Goal: Task Accomplishment & Management: Use online tool/utility

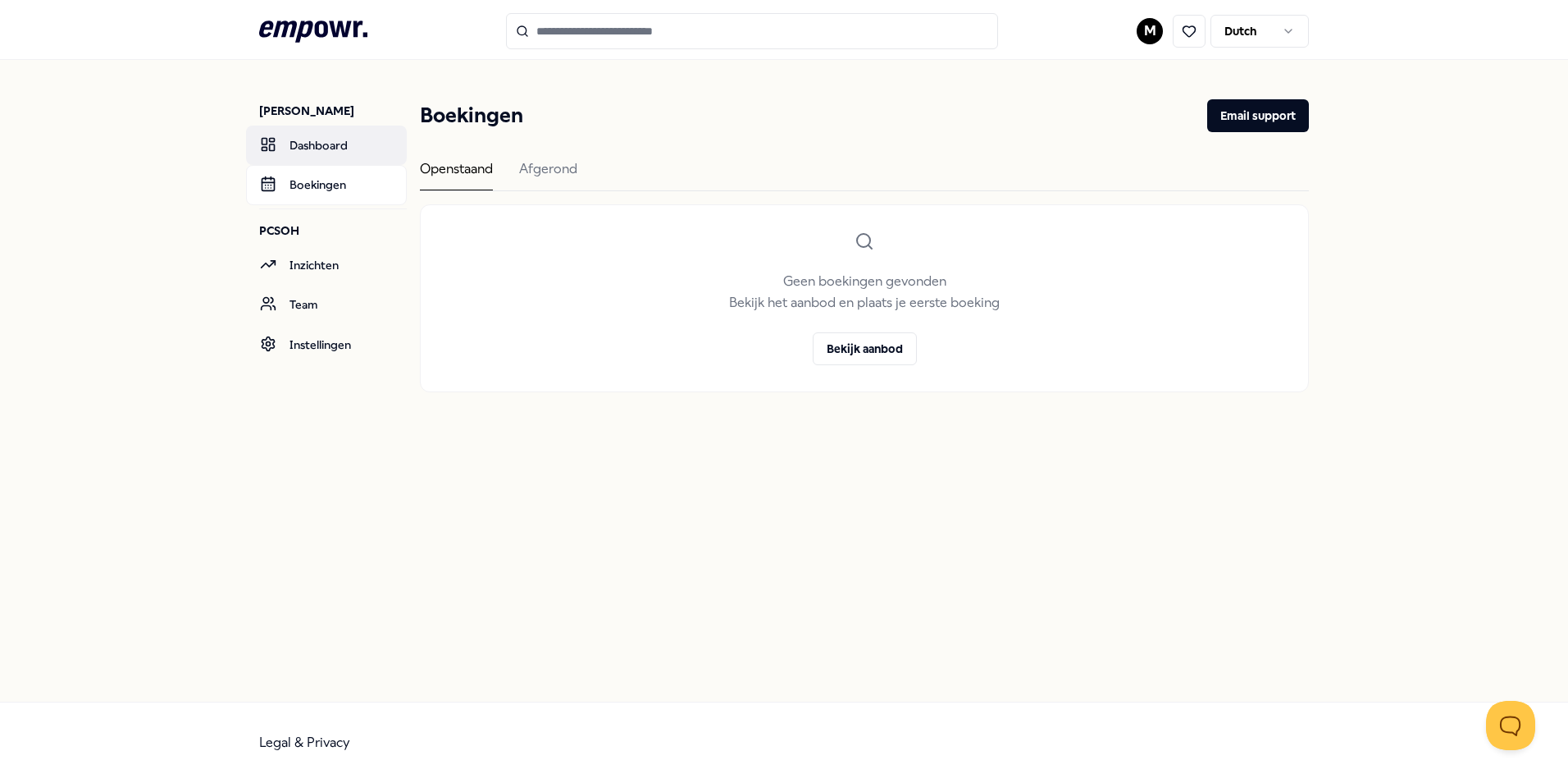
click at [328, 145] on link "Dashboard" at bounding box center [326, 145] width 161 height 39
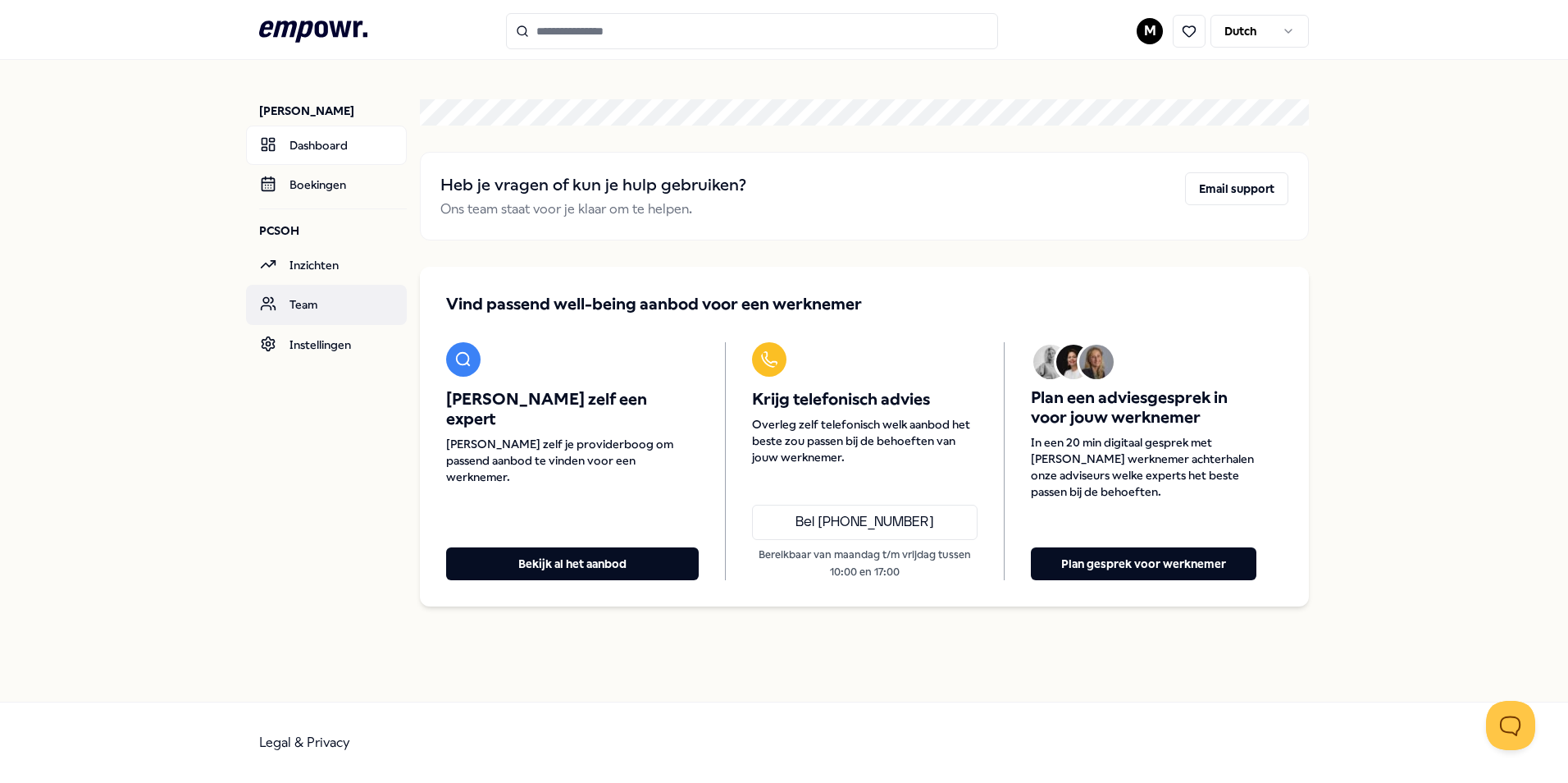
click at [304, 314] on link "Team" at bounding box center [326, 304] width 161 height 39
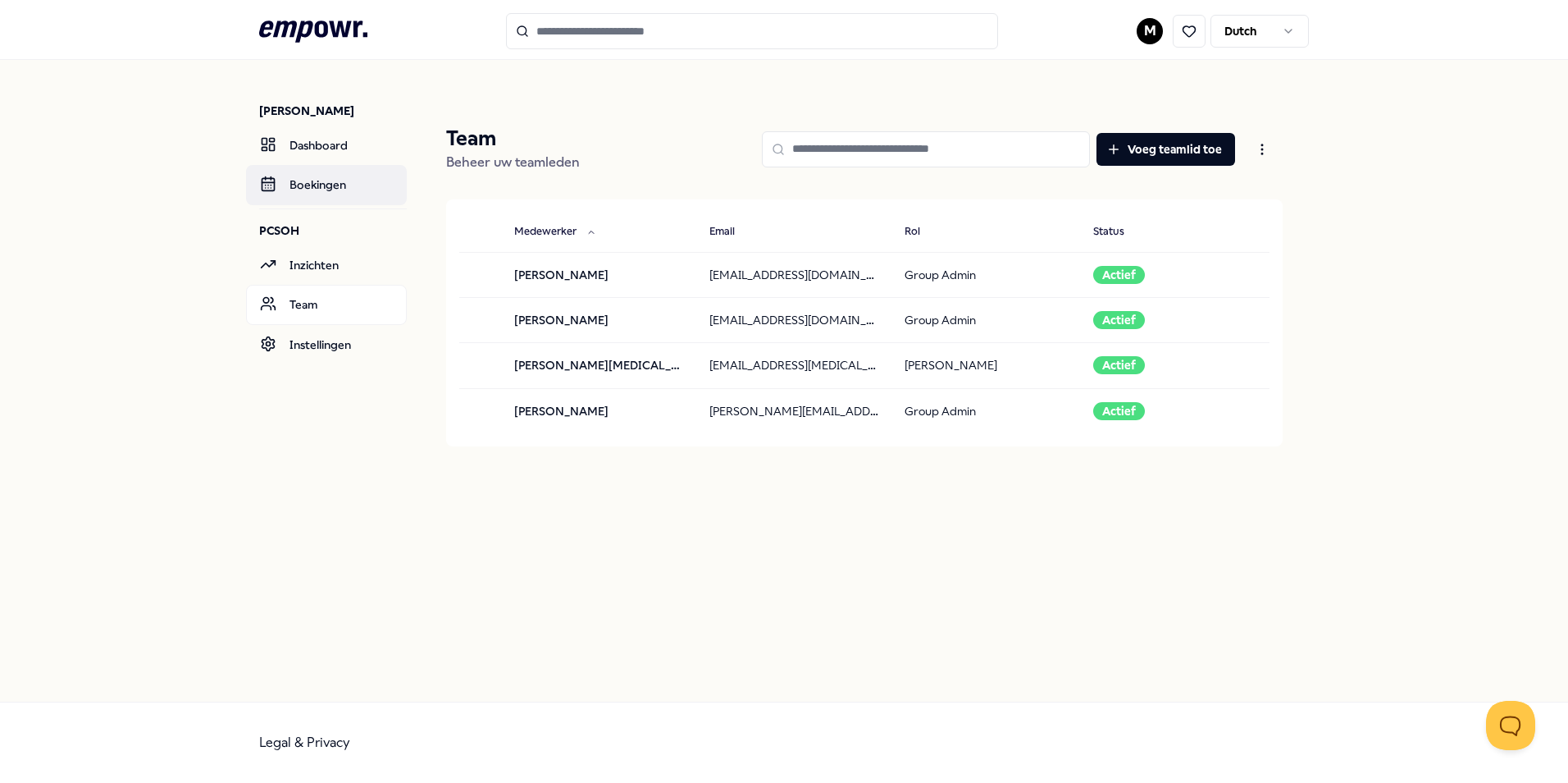
click at [313, 183] on link "Boekingen" at bounding box center [326, 185] width 161 height 39
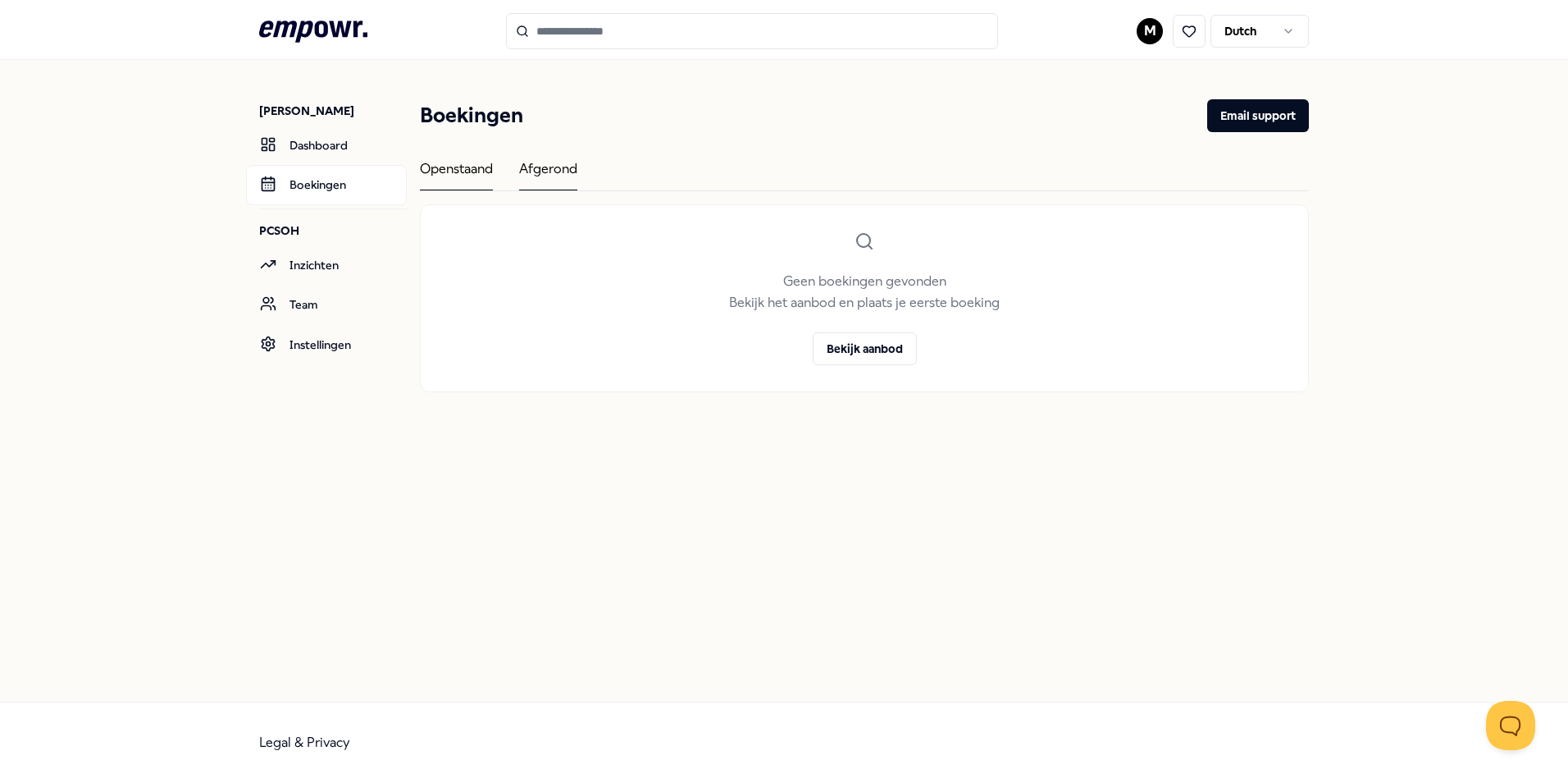
click at [533, 164] on div "Afgerond" at bounding box center [548, 174] width 58 height 32
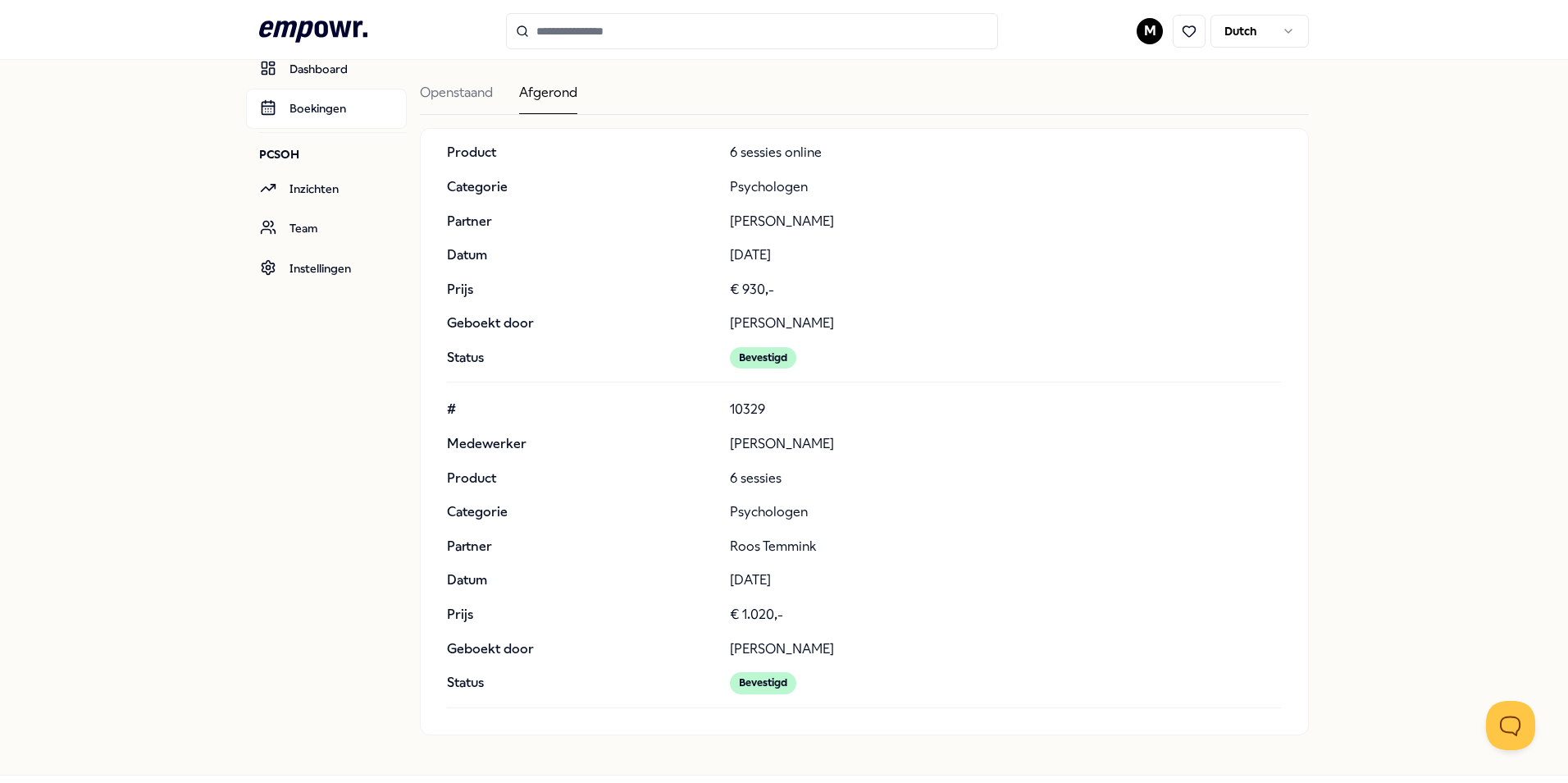
scroll to position [149, 0]
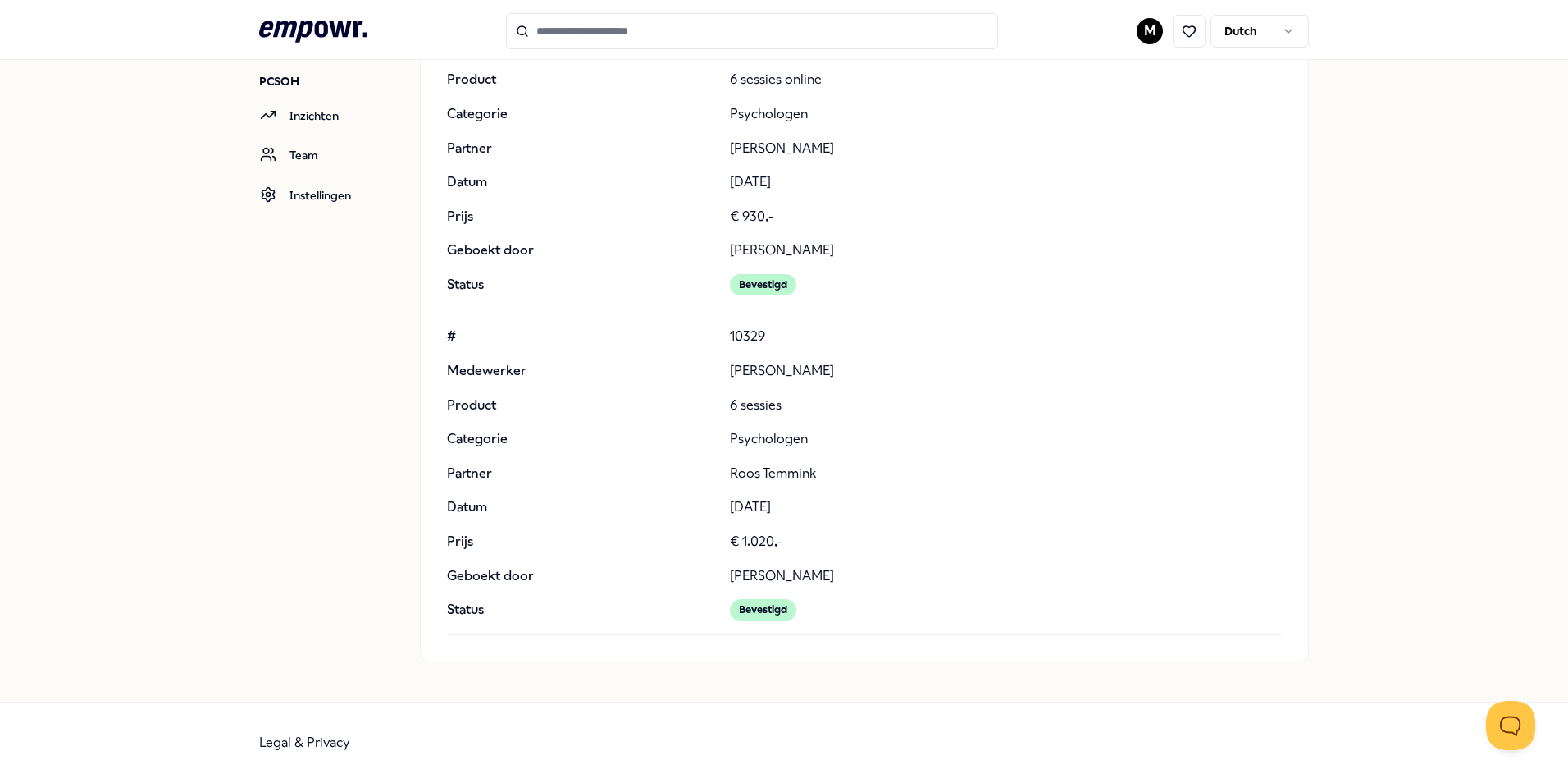
click at [751, 612] on div "Bevestigd" at bounding box center [763, 610] width 66 height 22
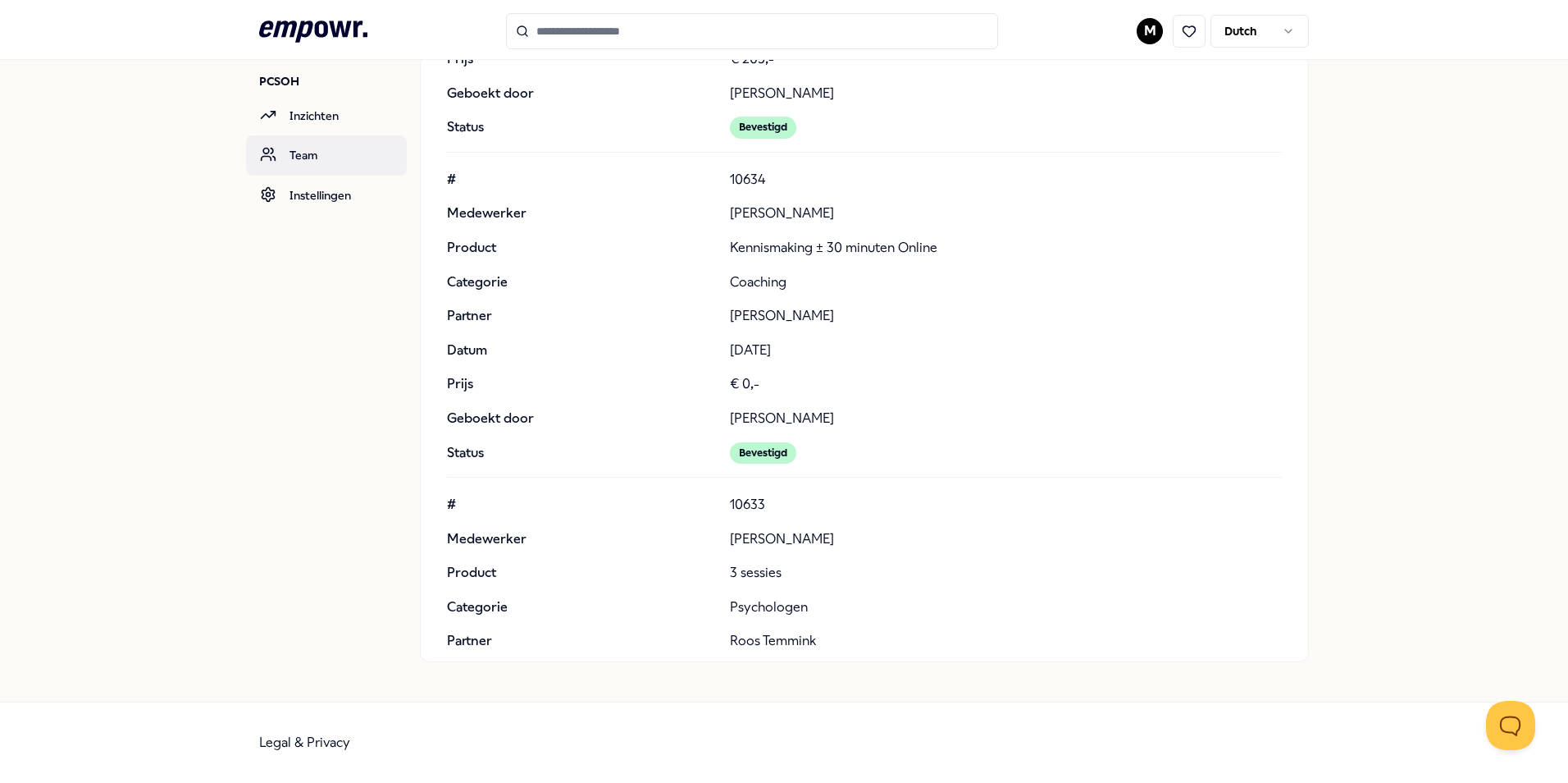
scroll to position [274, 0]
click at [294, 117] on link "Inzichten" at bounding box center [326, 116] width 161 height 39
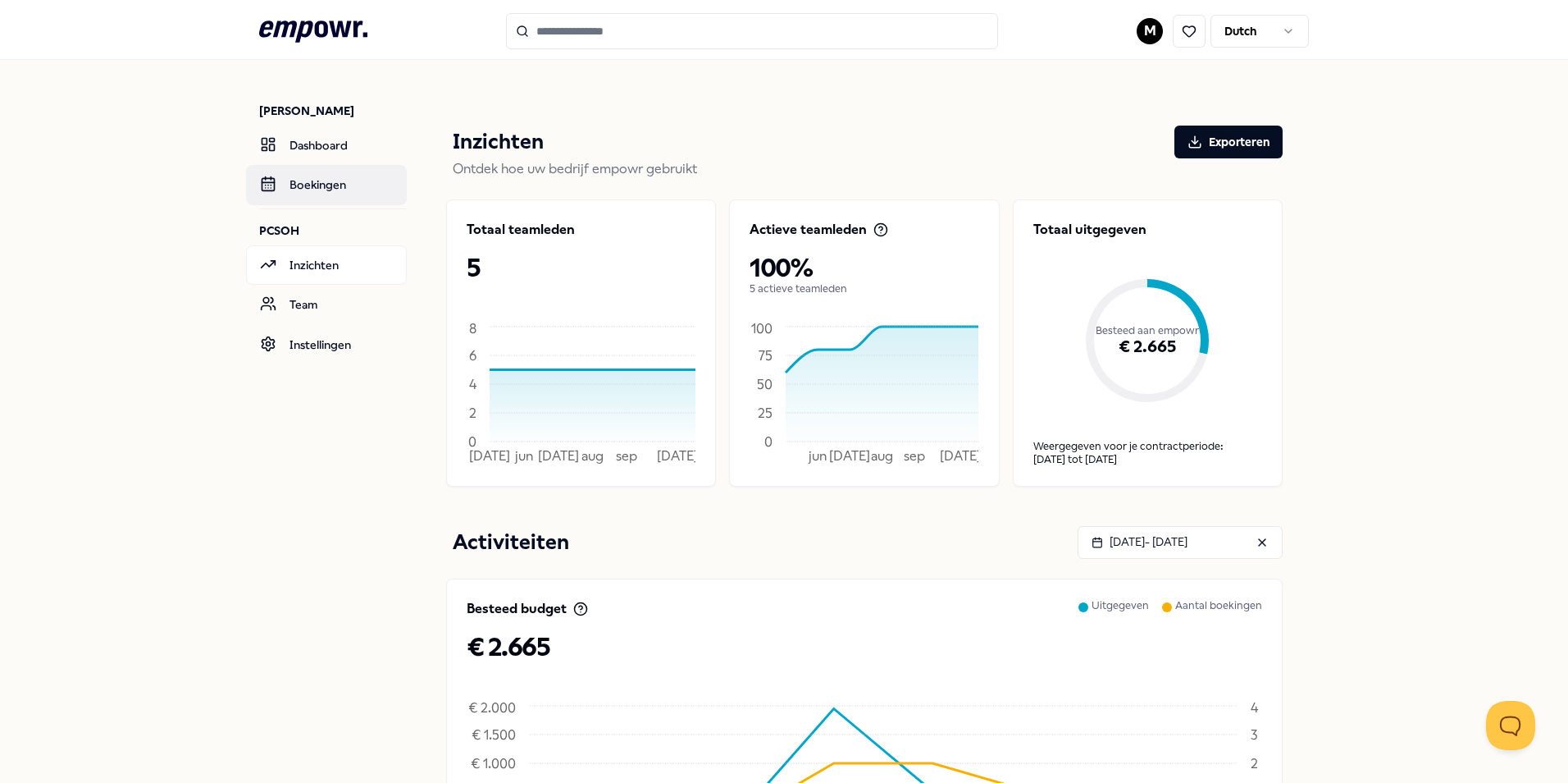
click at [301, 183] on link "Boekingen" at bounding box center [326, 185] width 161 height 39
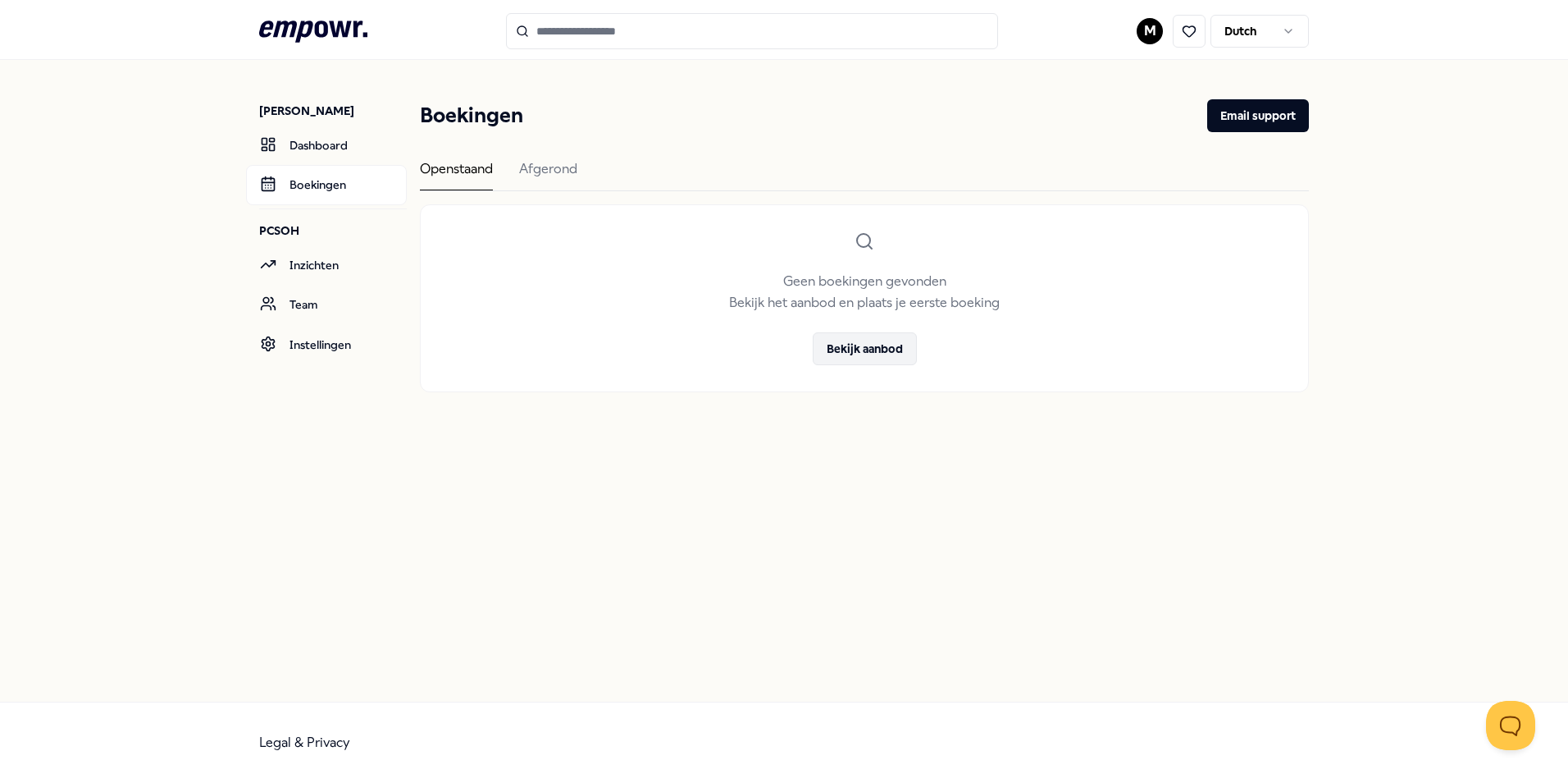
click at [847, 349] on button "Bekijk aanbod" at bounding box center [865, 349] width 105 height 33
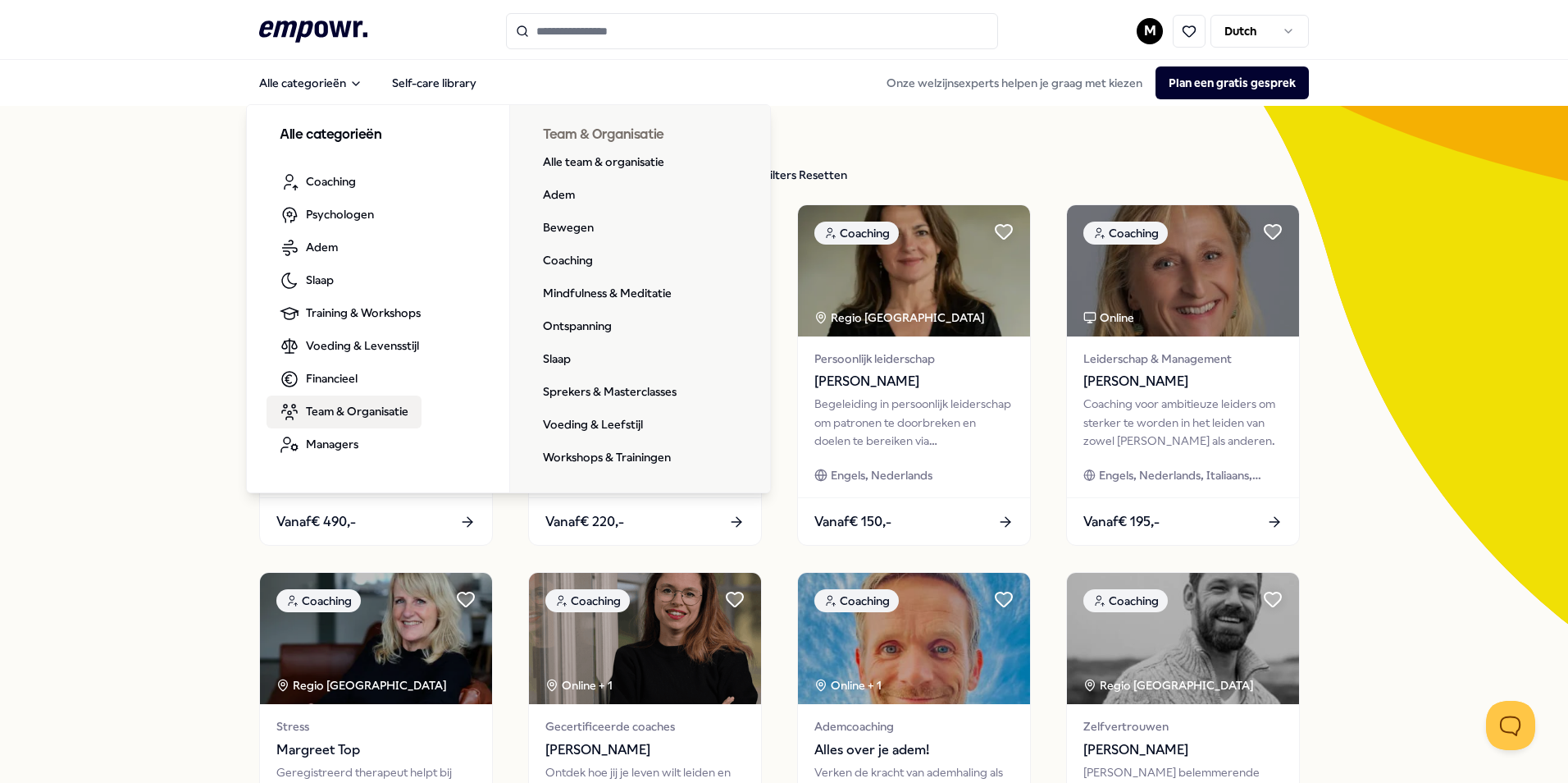
click at [159, 63] on nav "Alle categorieën Self-care library Alle categorieën Coaching Psychologen Adem S…" at bounding box center [784, 83] width 1568 height 46
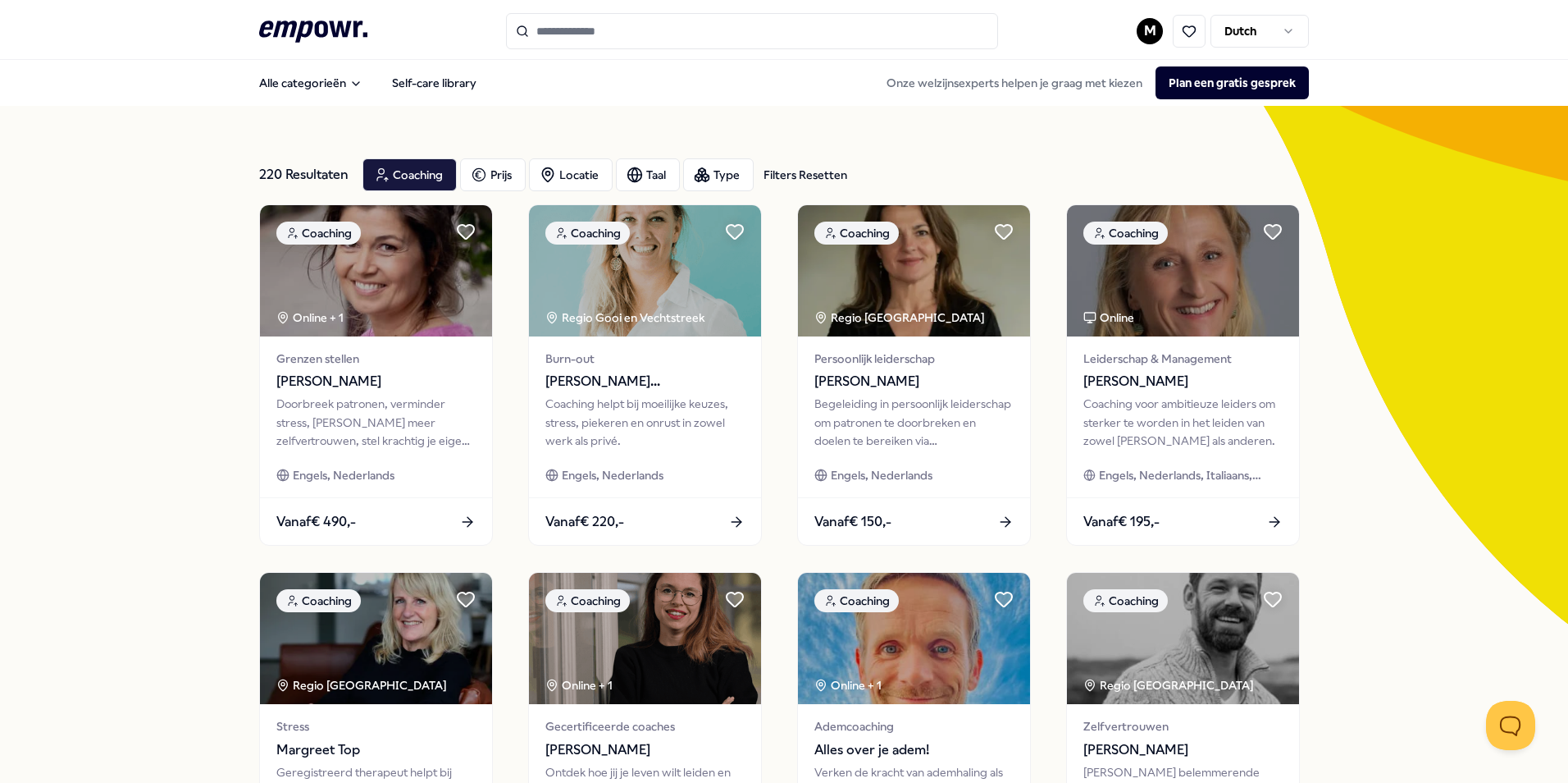
drag, startPoint x: 114, startPoint y: 169, endPoint x: 156, endPoint y: 62, distance: 114.9
click at [115, 169] on div "220 Resultaten Filters Resetten Coaching [PERSON_NAME] Taal Type Filters Resett…" at bounding box center [784, 745] width 1568 height 1281
click at [1142, 27] on html ".empowr-logo_svg__cls-1{fill:#03032f} M Dutch Alle categorieën Self-care librar…" at bounding box center [784, 391] width 1568 height 783
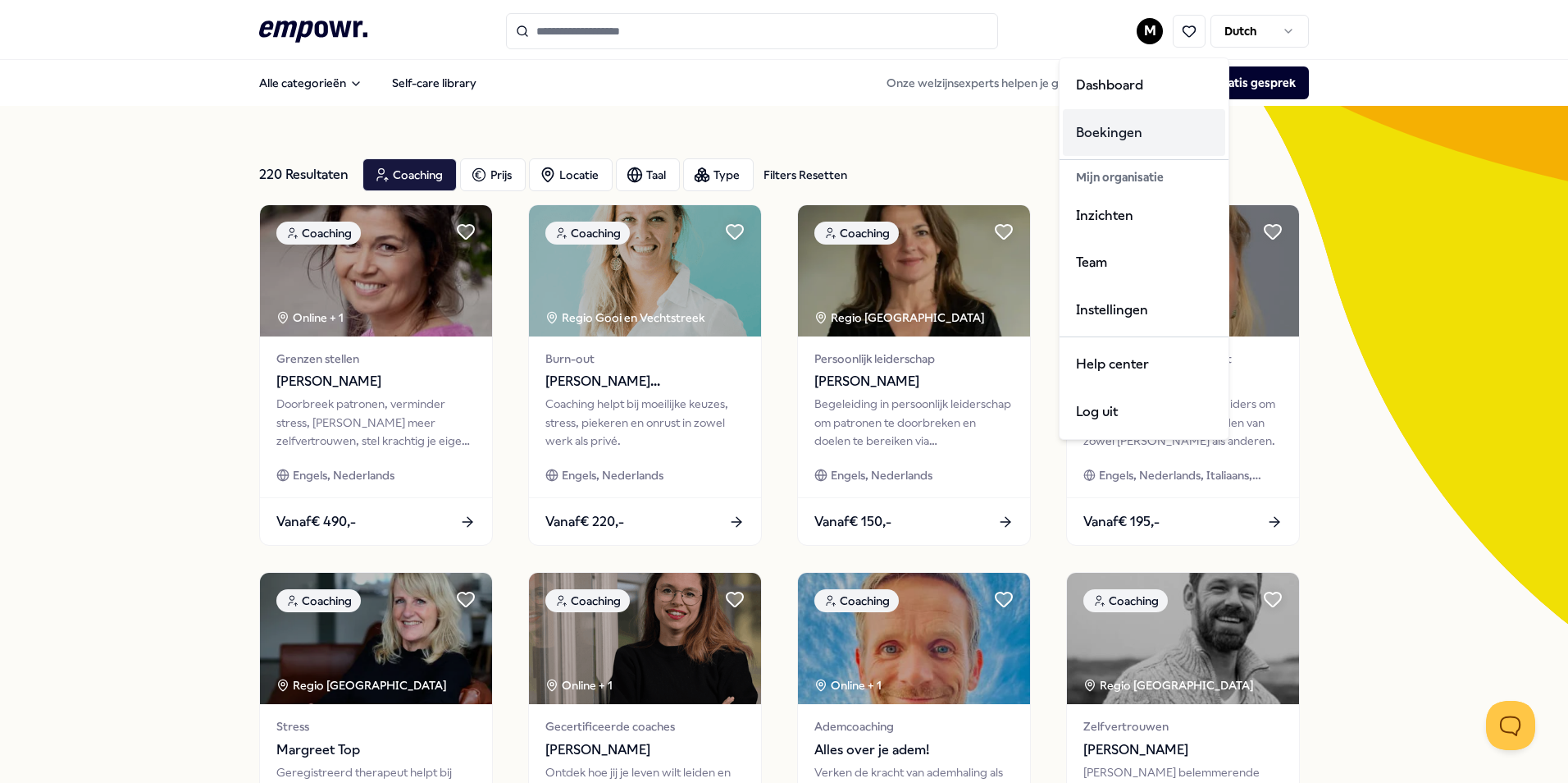
click at [1096, 122] on div "Boekingen" at bounding box center [1144, 133] width 163 height 47
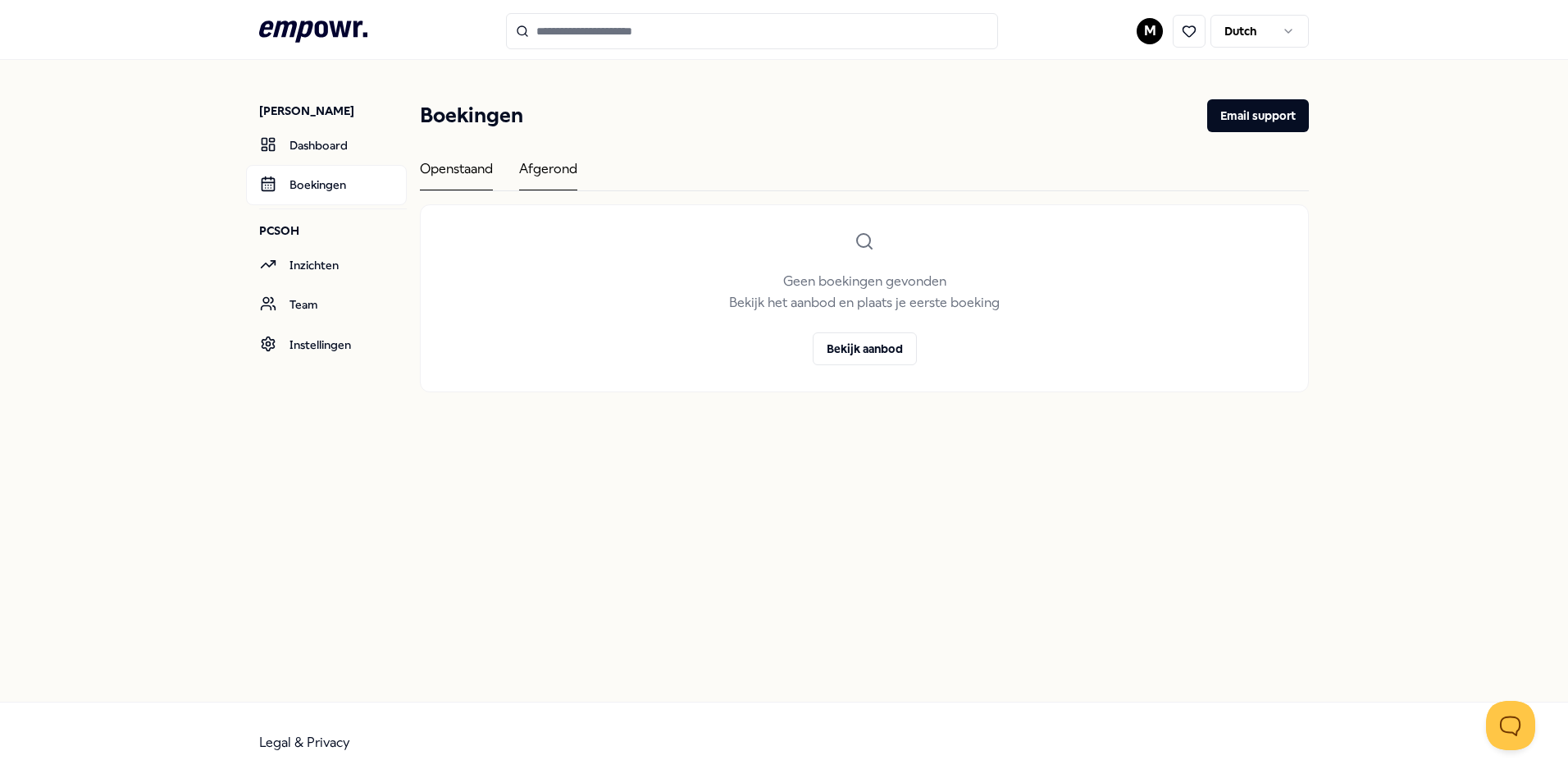
click at [553, 170] on div "Afgerond" at bounding box center [548, 174] width 58 height 32
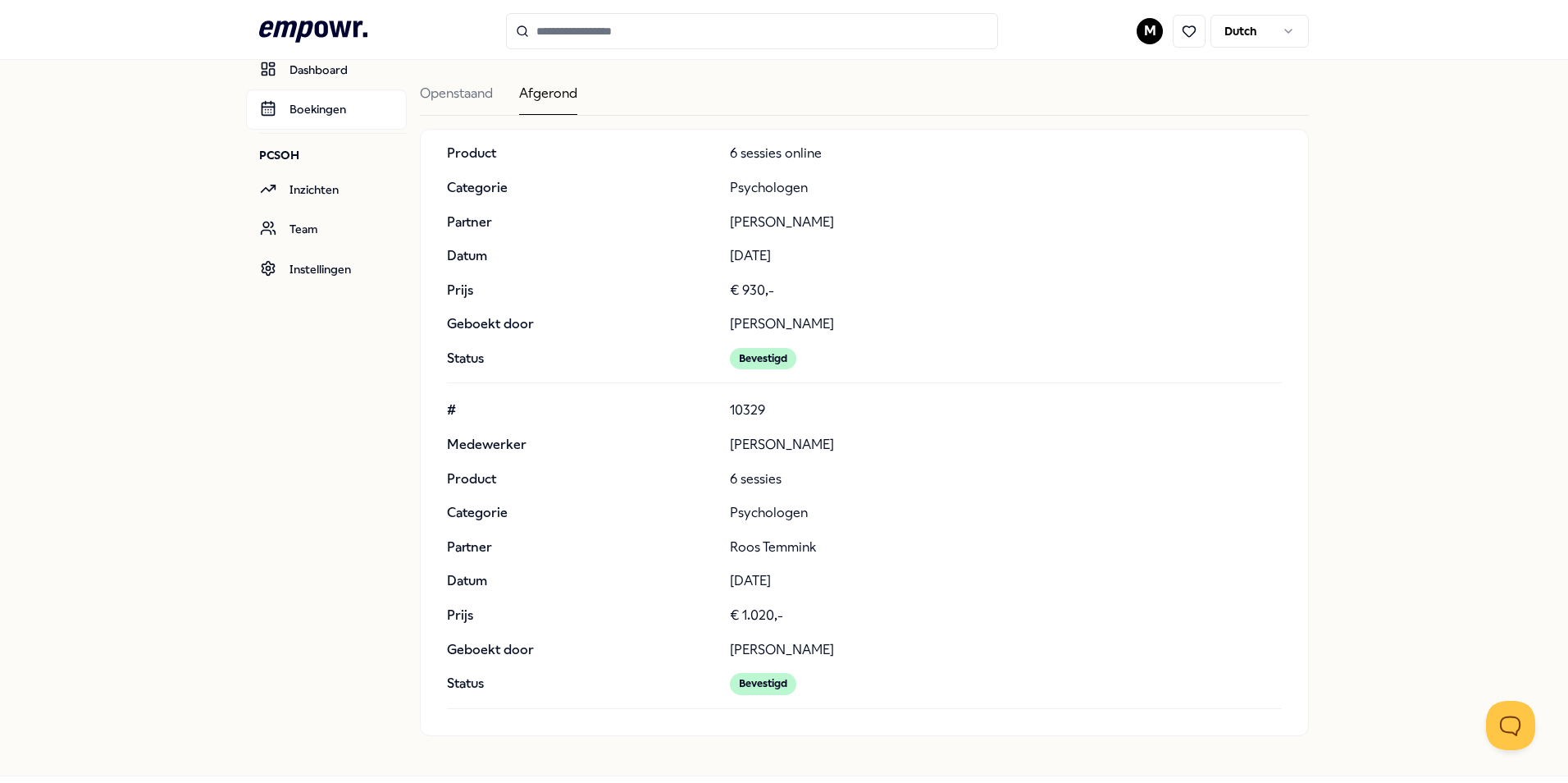
scroll to position [149, 0]
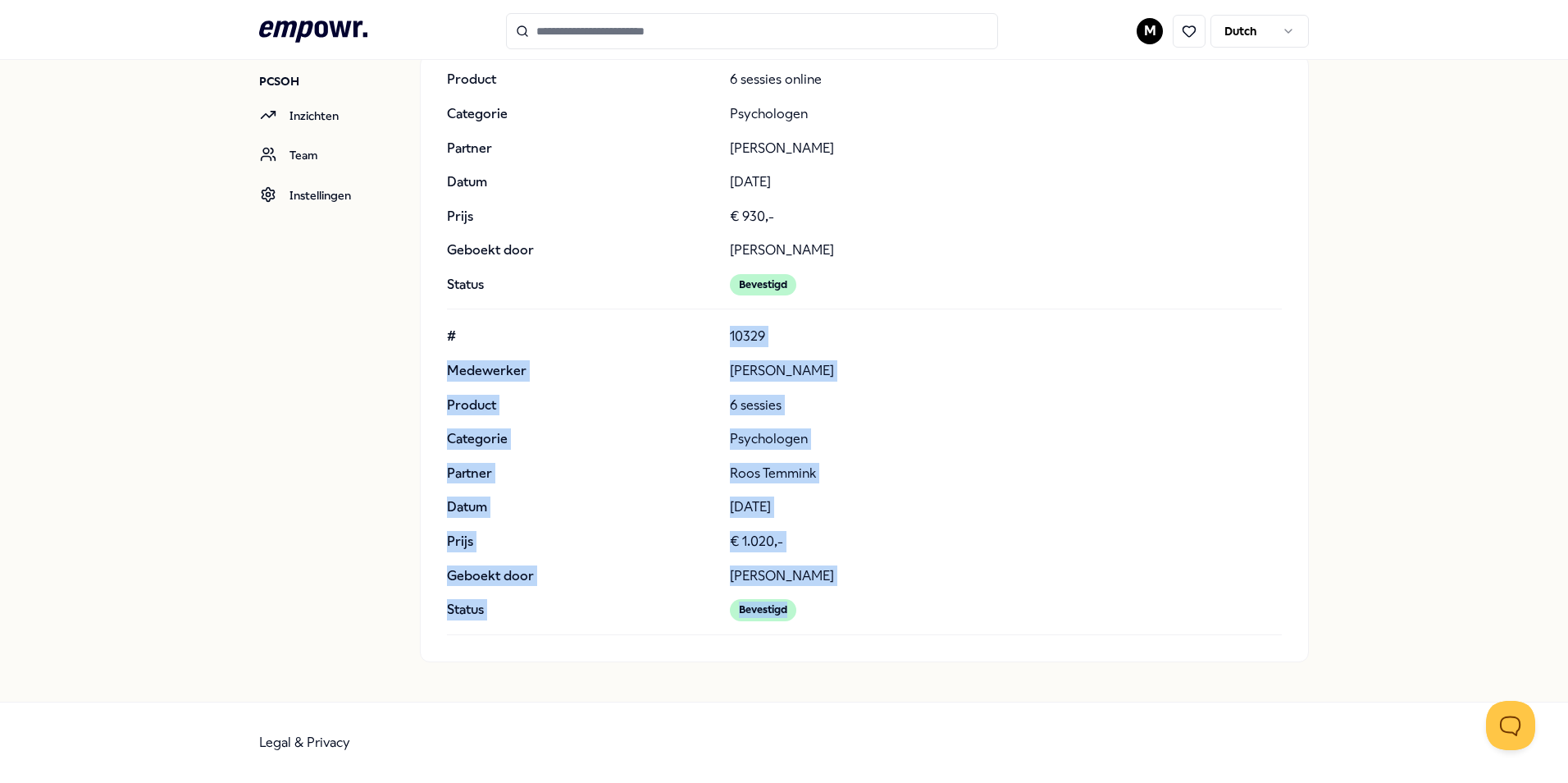
drag, startPoint x: 726, startPoint y: 336, endPoint x: 938, endPoint y: 620, distance: 354.4
click at [938, 620] on div "# 10329 Medewerker [PERSON_NAME] Product 6 sessies Categorie Psychologen Partne…" at bounding box center [864, 473] width 835 height 294
click at [308, 195] on link "Instellingen" at bounding box center [326, 196] width 161 height 39
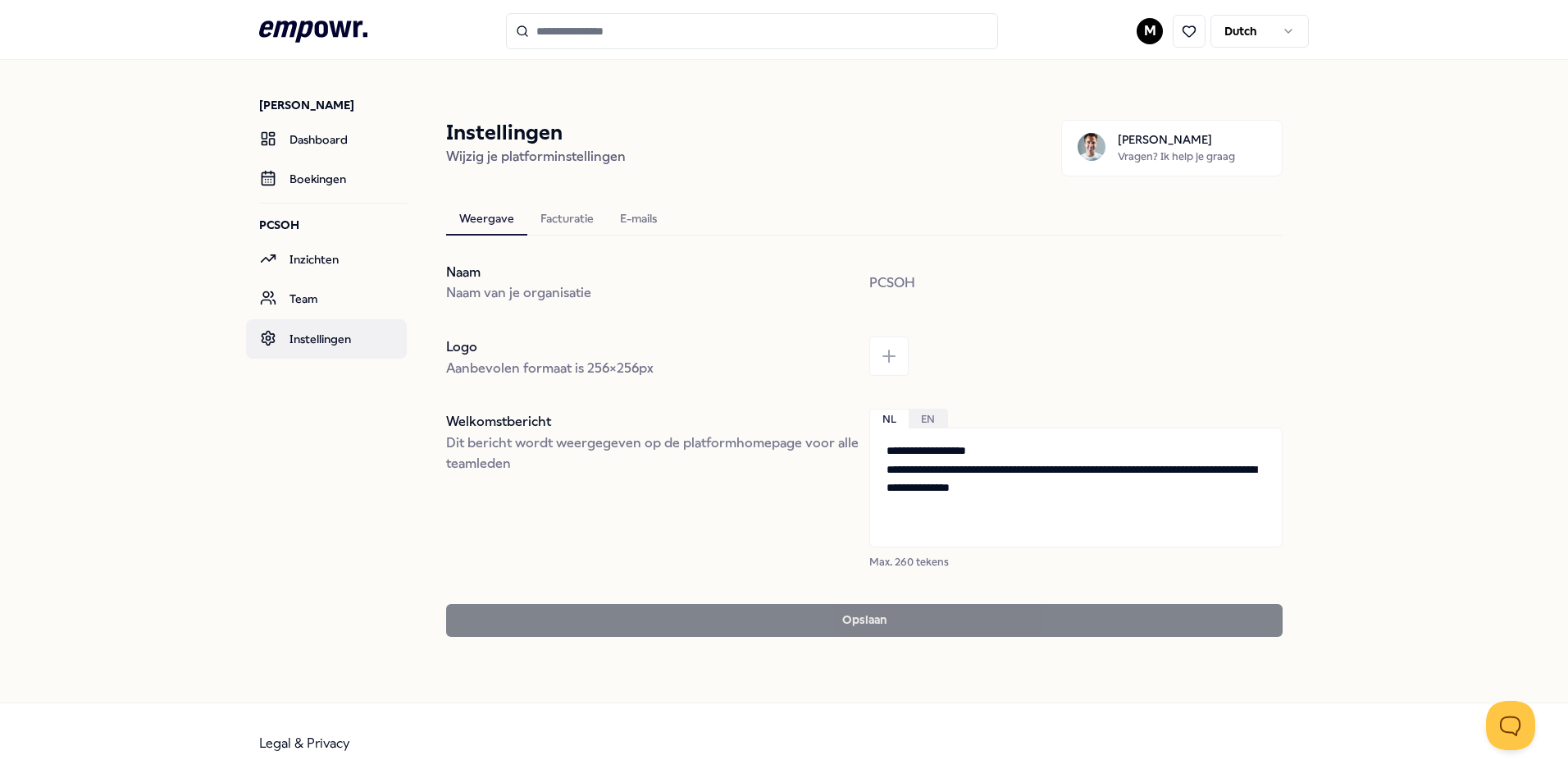
scroll to position [6, 0]
click at [311, 302] on link "Team" at bounding box center [326, 299] width 161 height 39
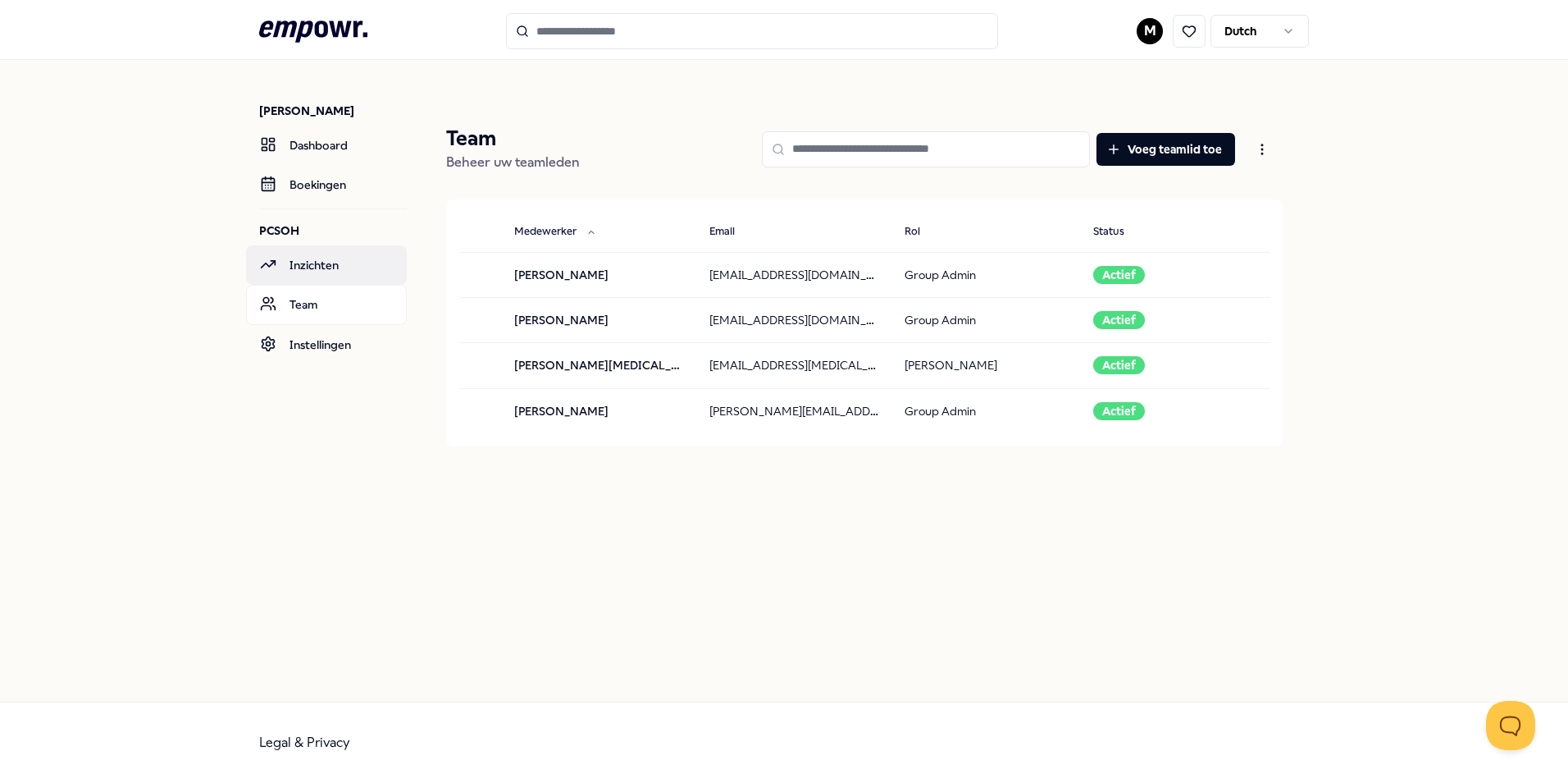
click at [311, 270] on link "Inzichten" at bounding box center [326, 266] width 161 height 39
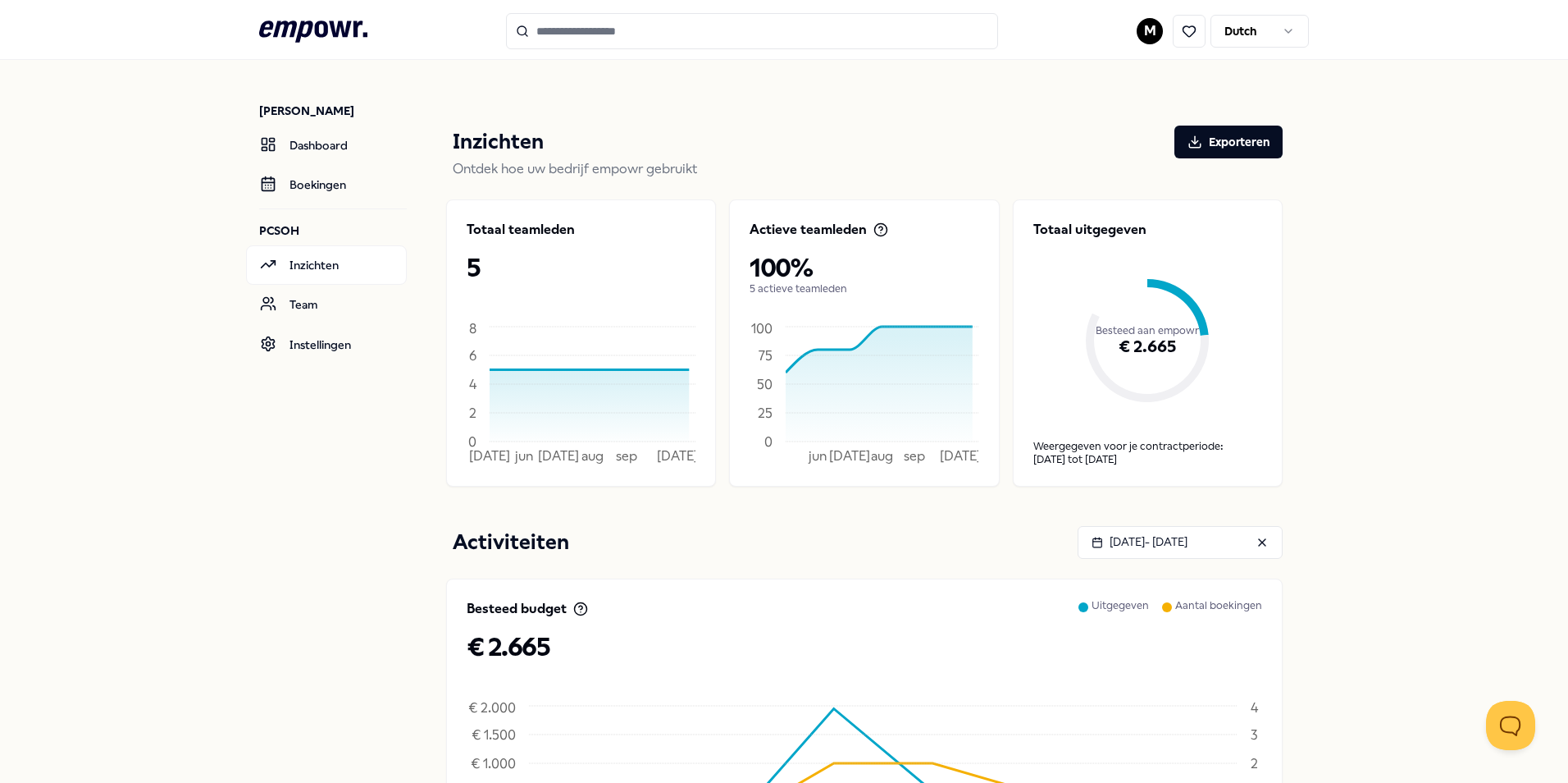
click at [590, 409] on icon at bounding box center [592, 405] width 206 height 72
click at [511, 231] on p "Totaal teamleden" at bounding box center [521, 230] width 109 height 20
click at [300, 141] on link "Dashboard" at bounding box center [326, 145] width 161 height 39
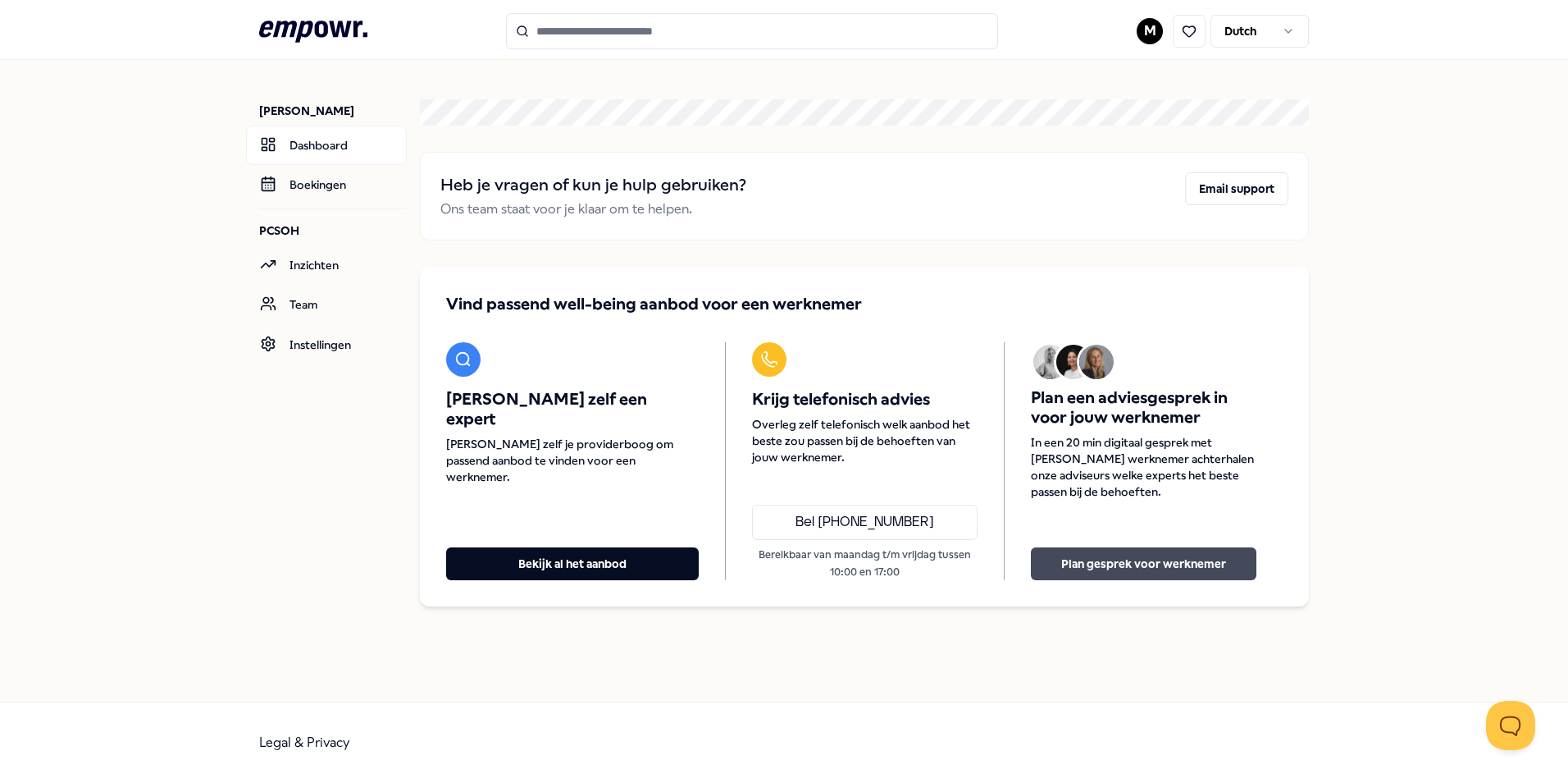
click at [1177, 570] on button "Plan gesprek voor werknemer" at bounding box center [1144, 563] width 226 height 33
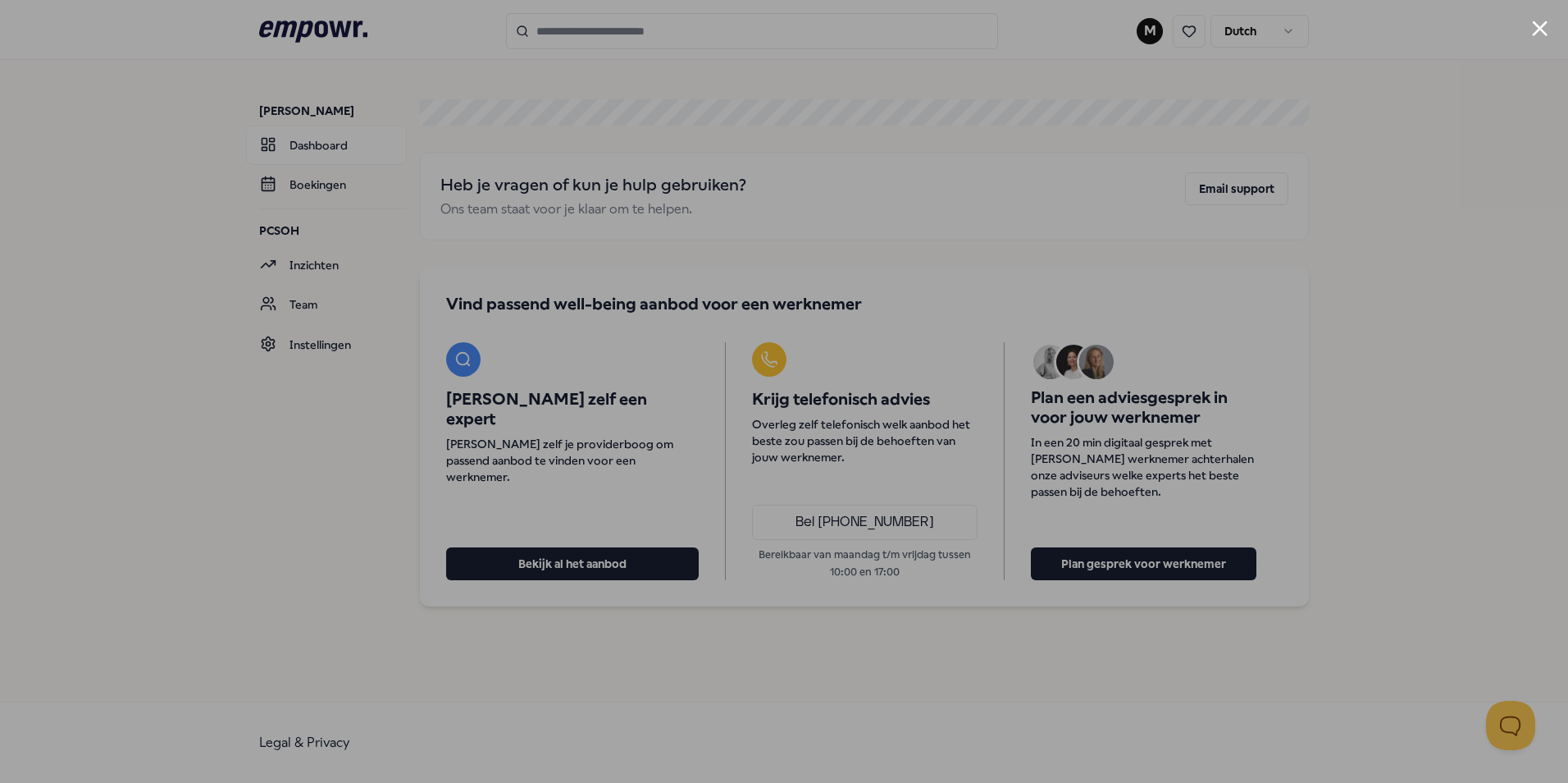
click at [315, 477] on div at bounding box center [784, 391] width 1568 height 783
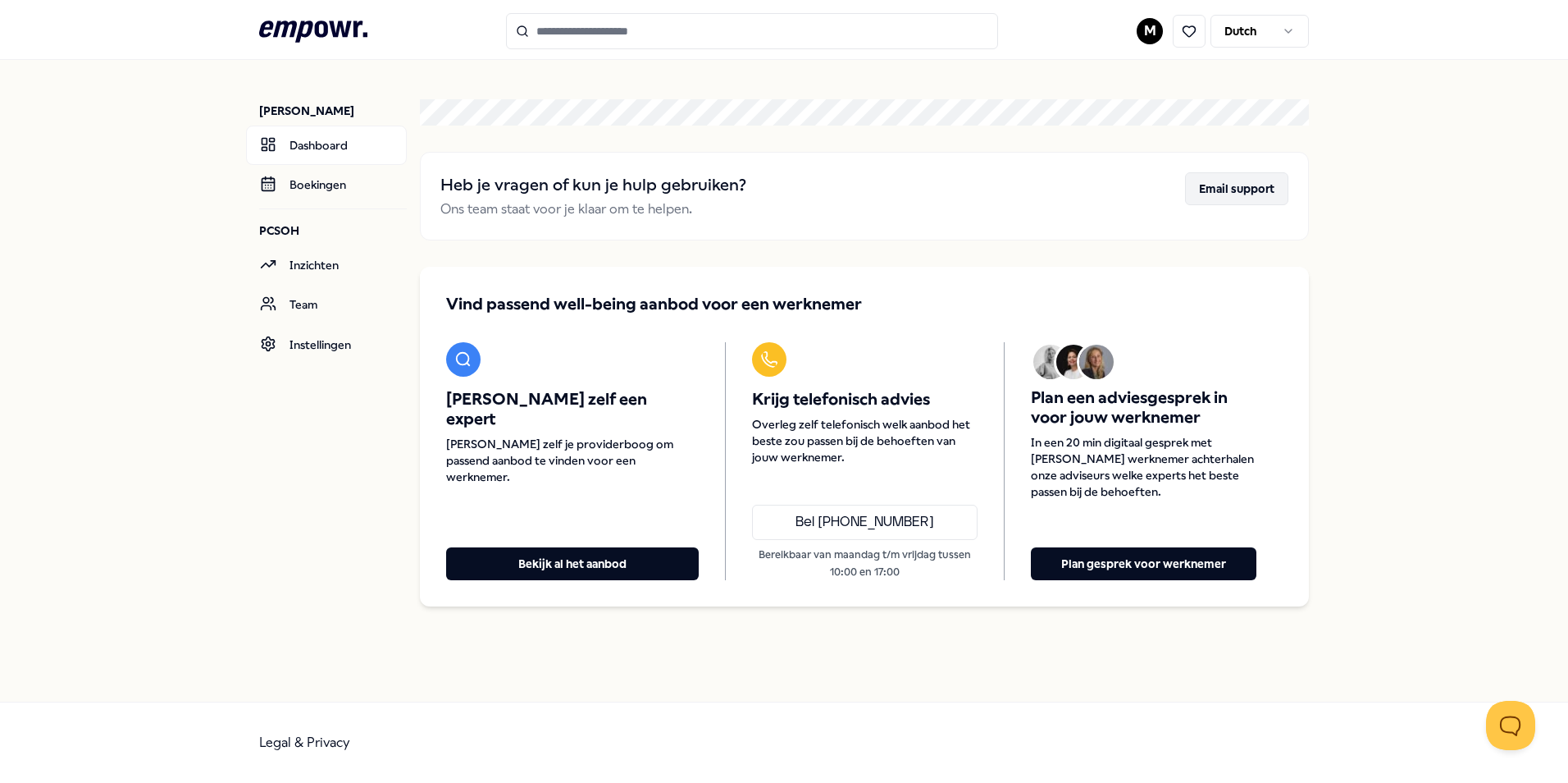
click at [1233, 193] on button "Email support" at bounding box center [1236, 189] width 104 height 33
